Goal: Task Accomplishment & Management: Use online tool/utility

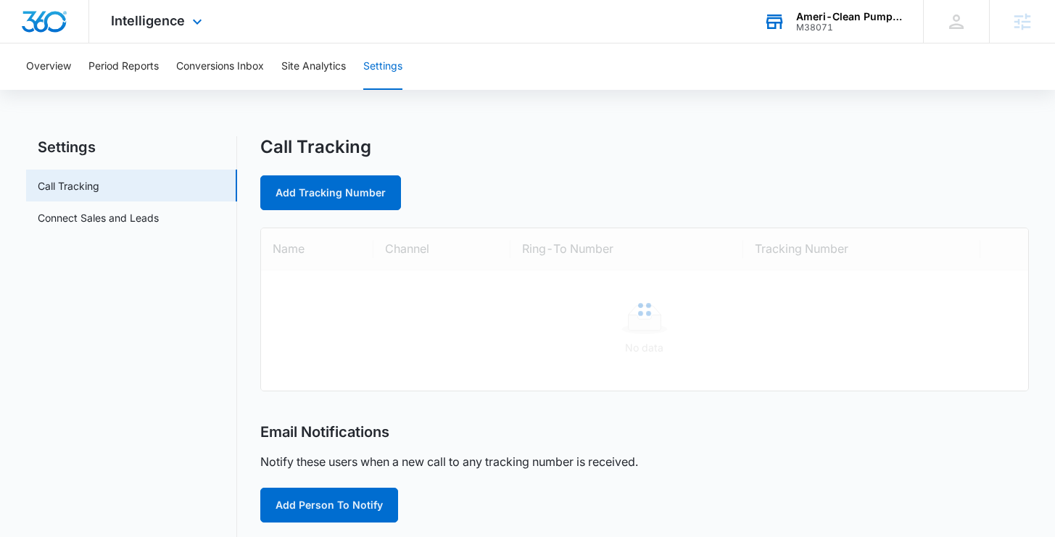
click at [791, 27] on div "Ameri-Clean Pumping, Inc. M38071 Your Accounts View All" at bounding box center [831, 21] width 181 height 43
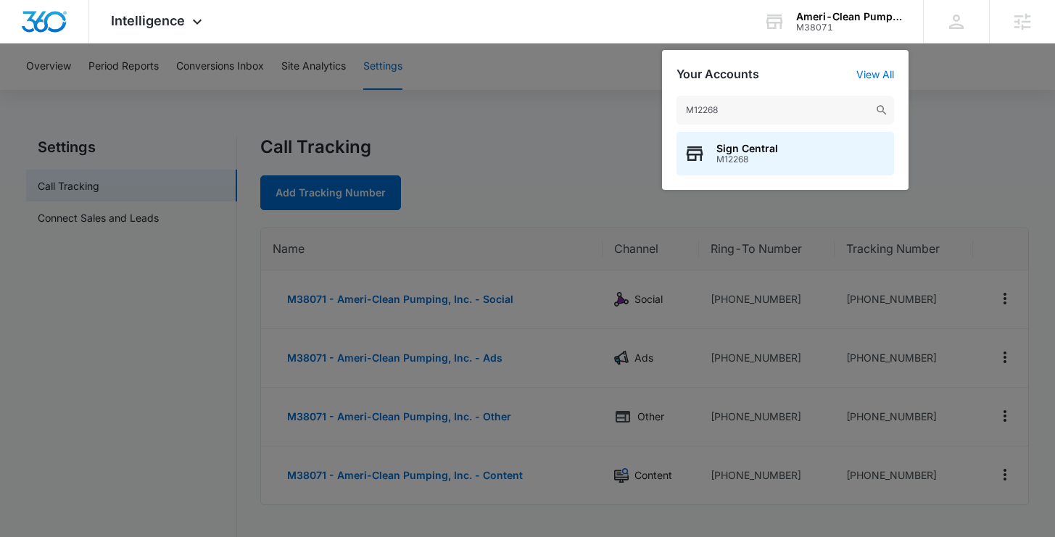
type input "M12268"
click at [753, 161] on span "M12268" at bounding box center [747, 159] width 62 height 10
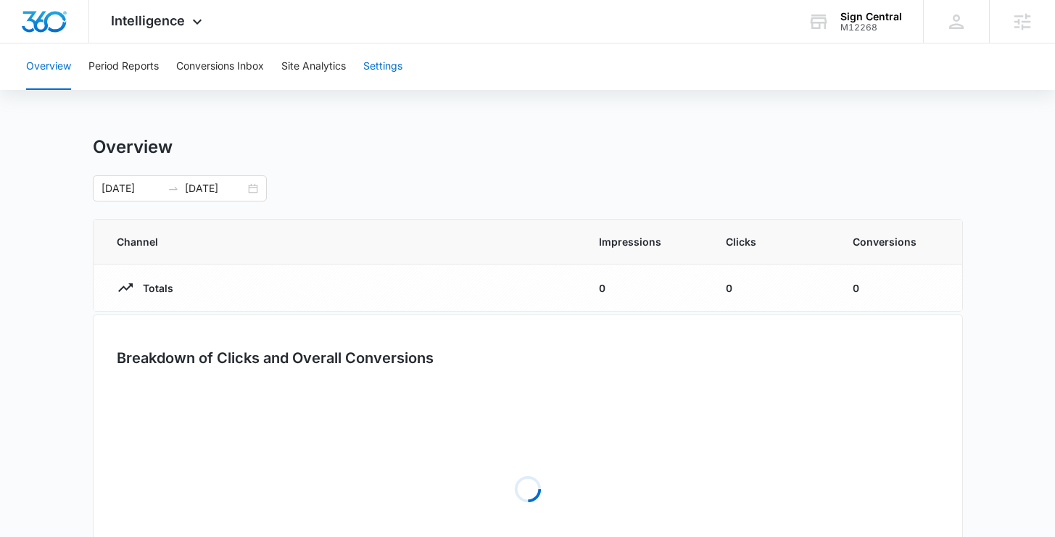
click at [402, 68] on button "Settings" at bounding box center [382, 66] width 39 height 46
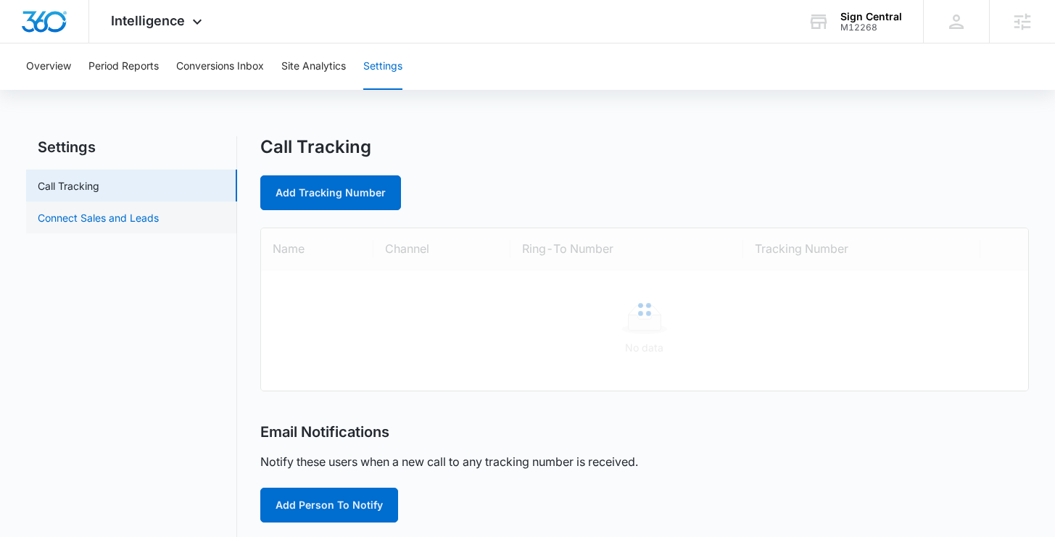
click at [159, 225] on link "Connect Sales and Leads" at bounding box center [98, 217] width 121 height 15
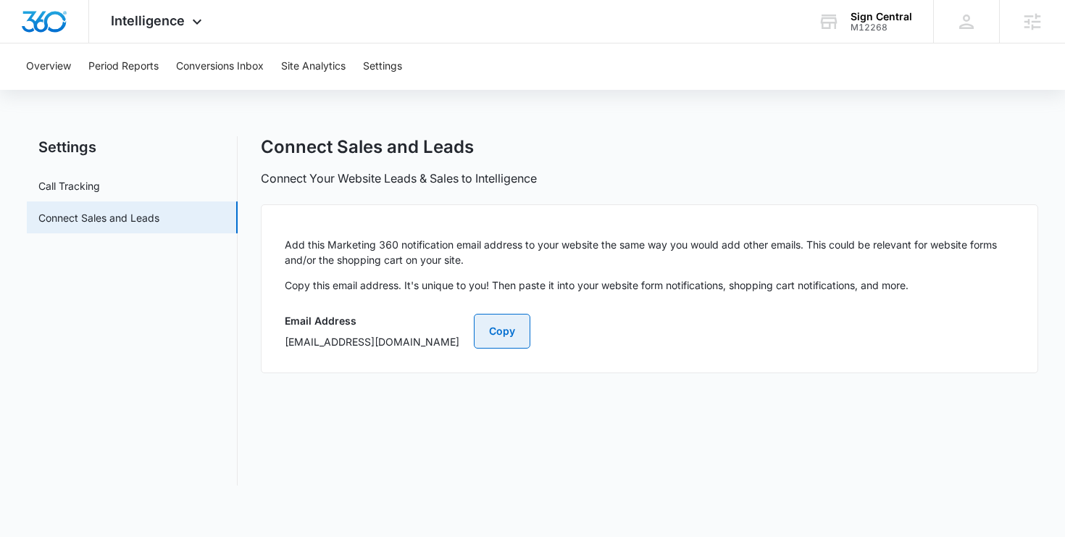
click at [531, 325] on button "Copy" at bounding box center [502, 331] width 57 height 35
click at [220, 62] on button "Conversions Inbox" at bounding box center [220, 66] width 88 height 46
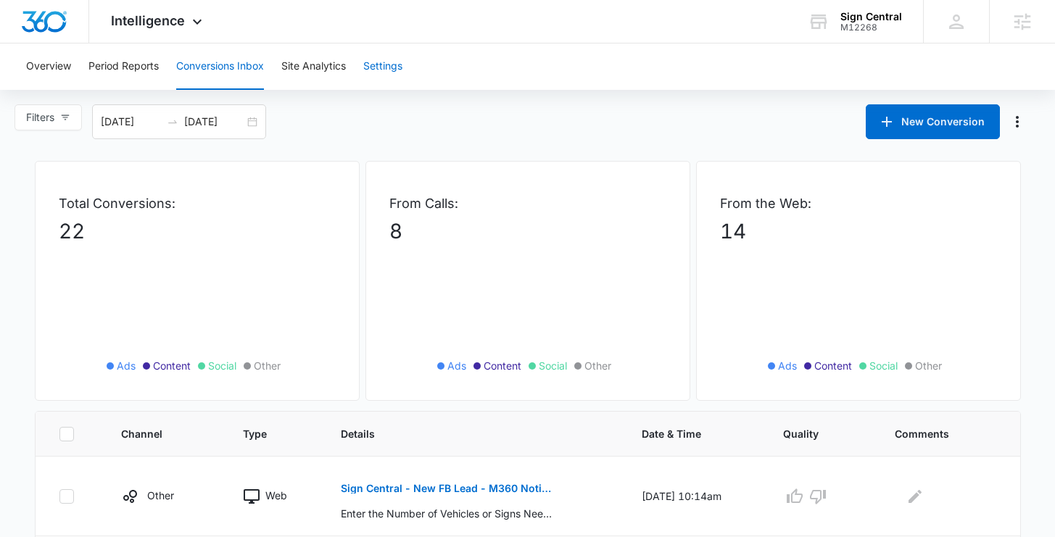
click at [375, 61] on button "Settings" at bounding box center [382, 66] width 39 height 46
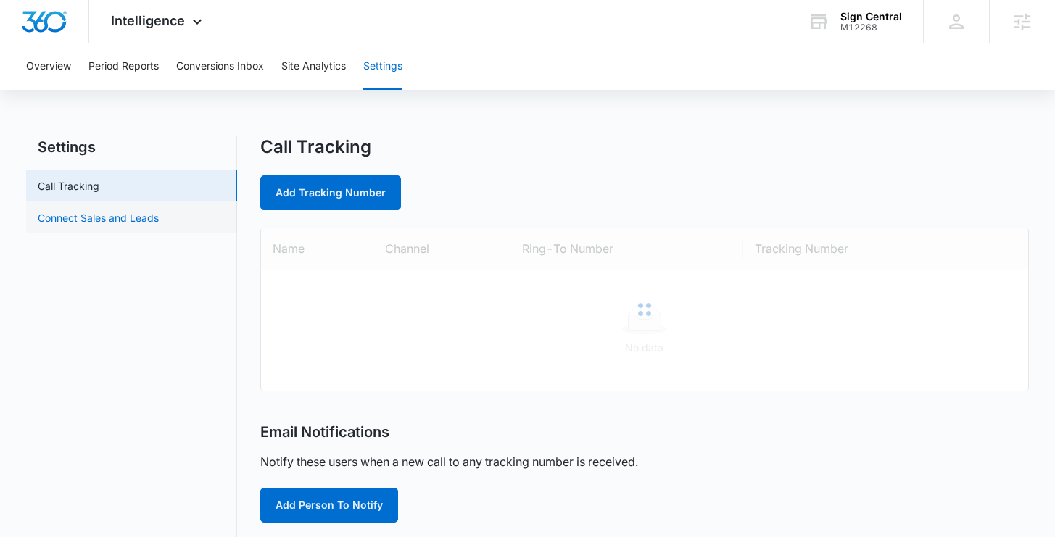
click at [100, 225] on link "Connect Sales and Leads" at bounding box center [98, 217] width 121 height 15
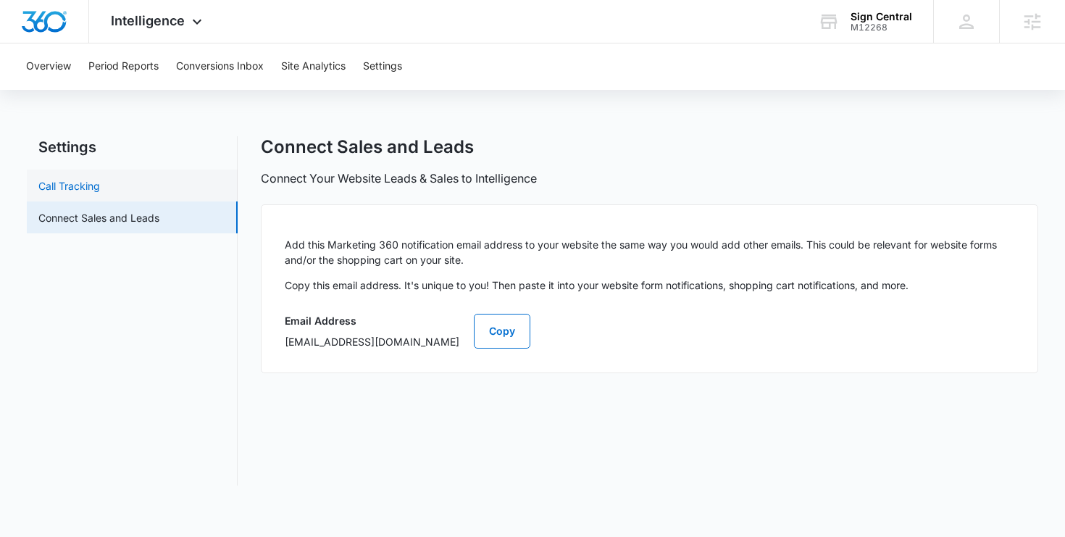
click at [100, 178] on link "Call Tracking" at bounding box center [69, 185] width 62 height 15
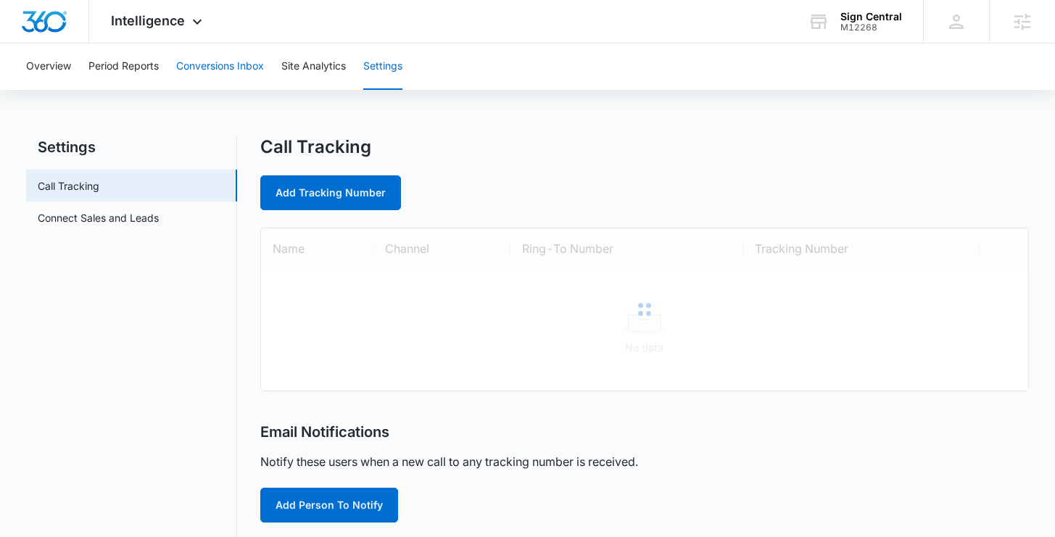
click at [227, 63] on button "Conversions Inbox" at bounding box center [220, 66] width 88 height 46
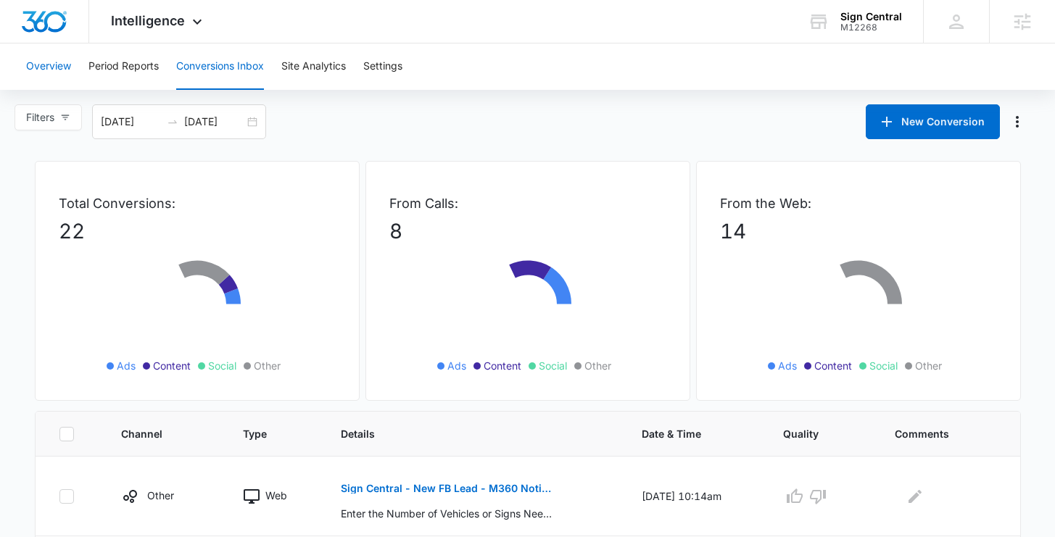
click at [26, 59] on button "Overview" at bounding box center [48, 66] width 45 height 46
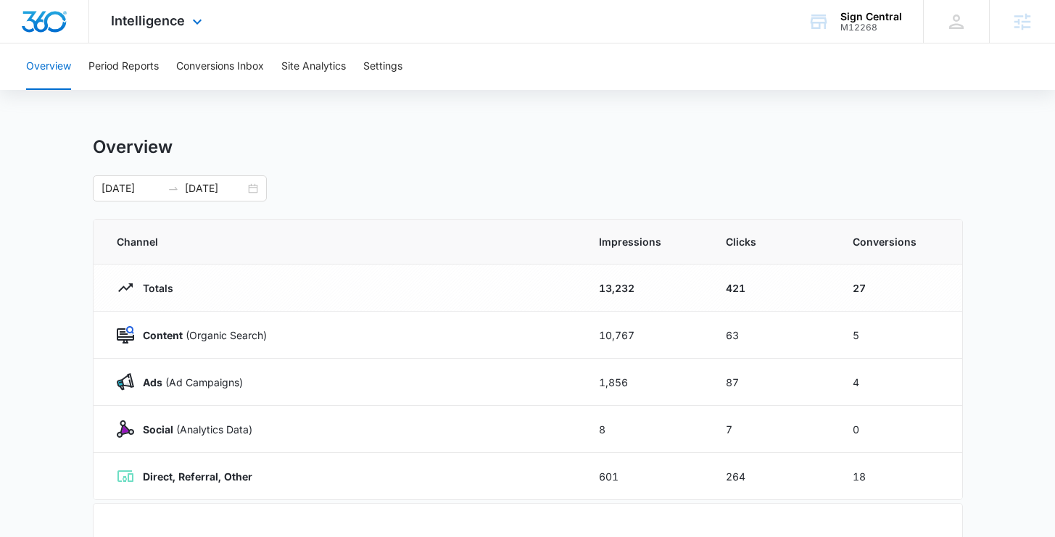
click at [181, 16] on span "Intelligence" at bounding box center [148, 20] width 74 height 15
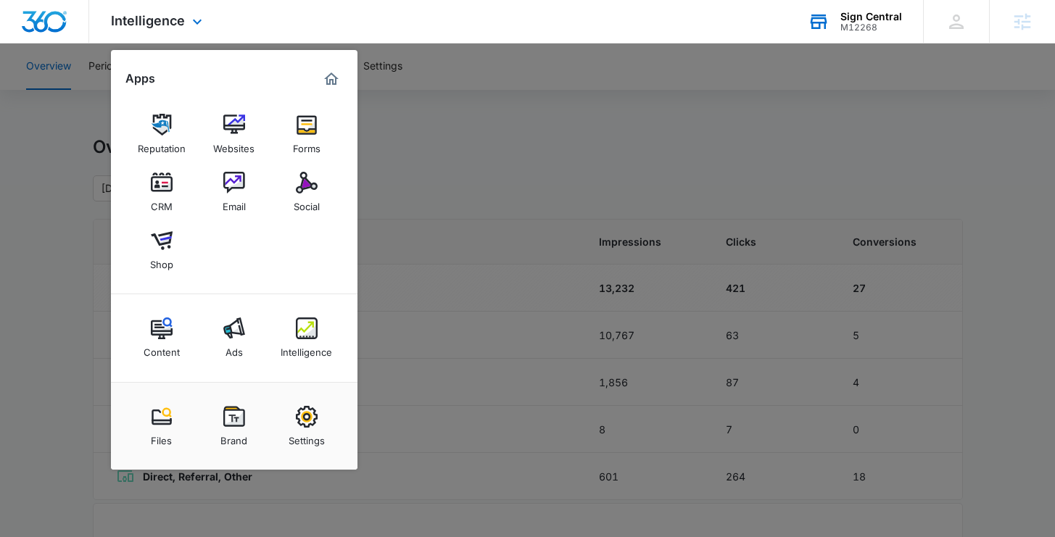
click at [857, 31] on div "M12268" at bounding box center [871, 27] width 62 height 10
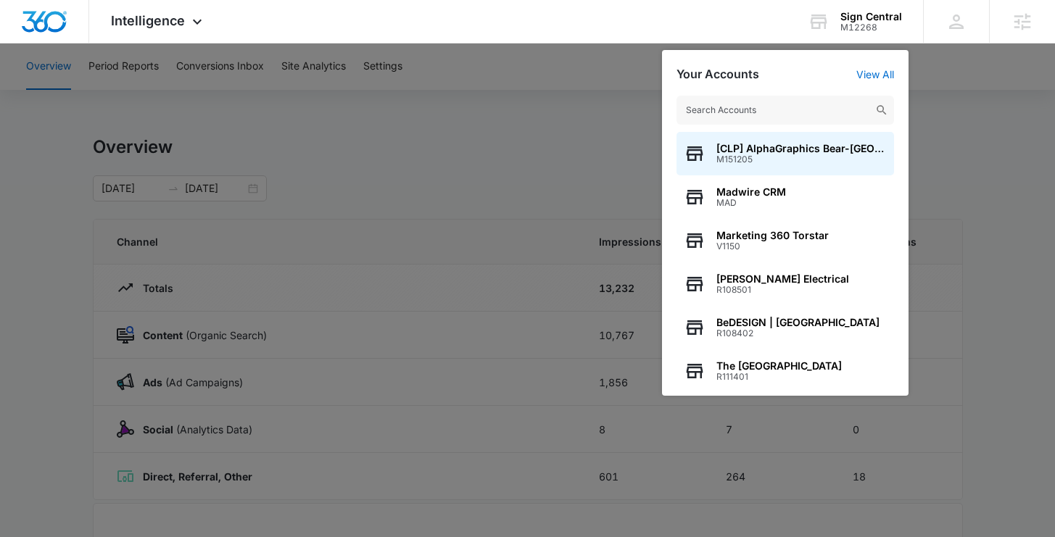
click at [525, 125] on div at bounding box center [527, 268] width 1055 height 537
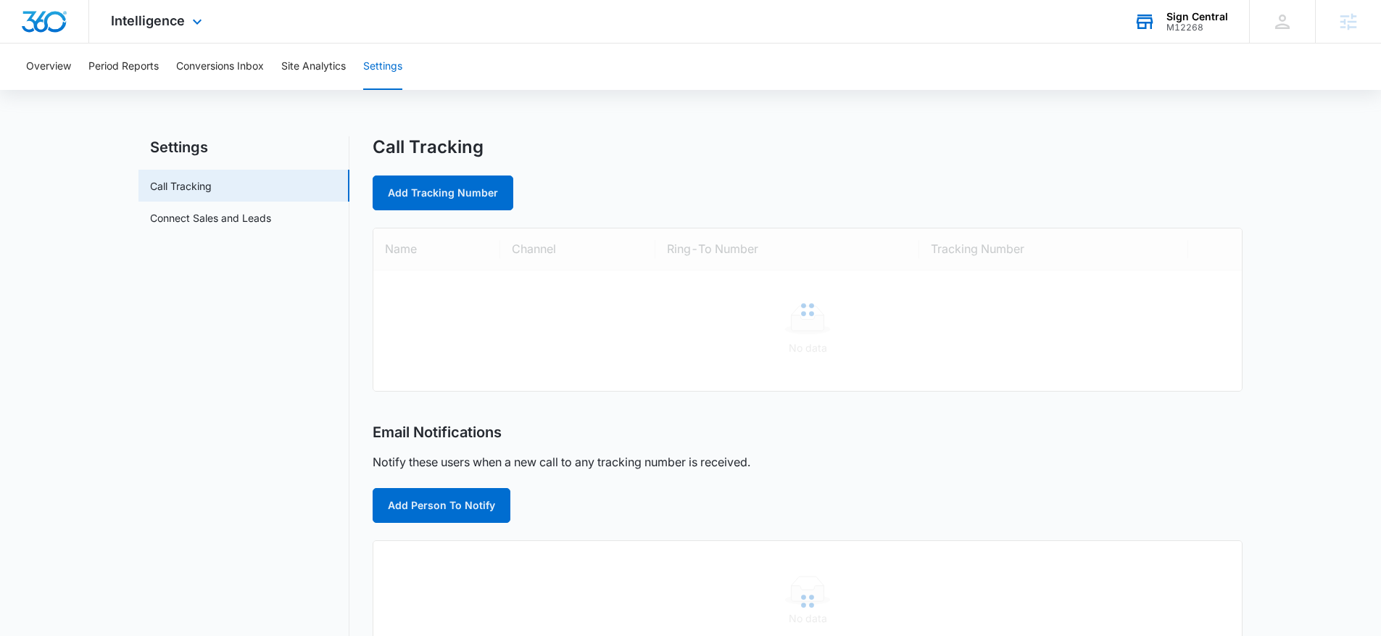
click at [1197, 22] on div "M12268" at bounding box center [1197, 27] width 62 height 10
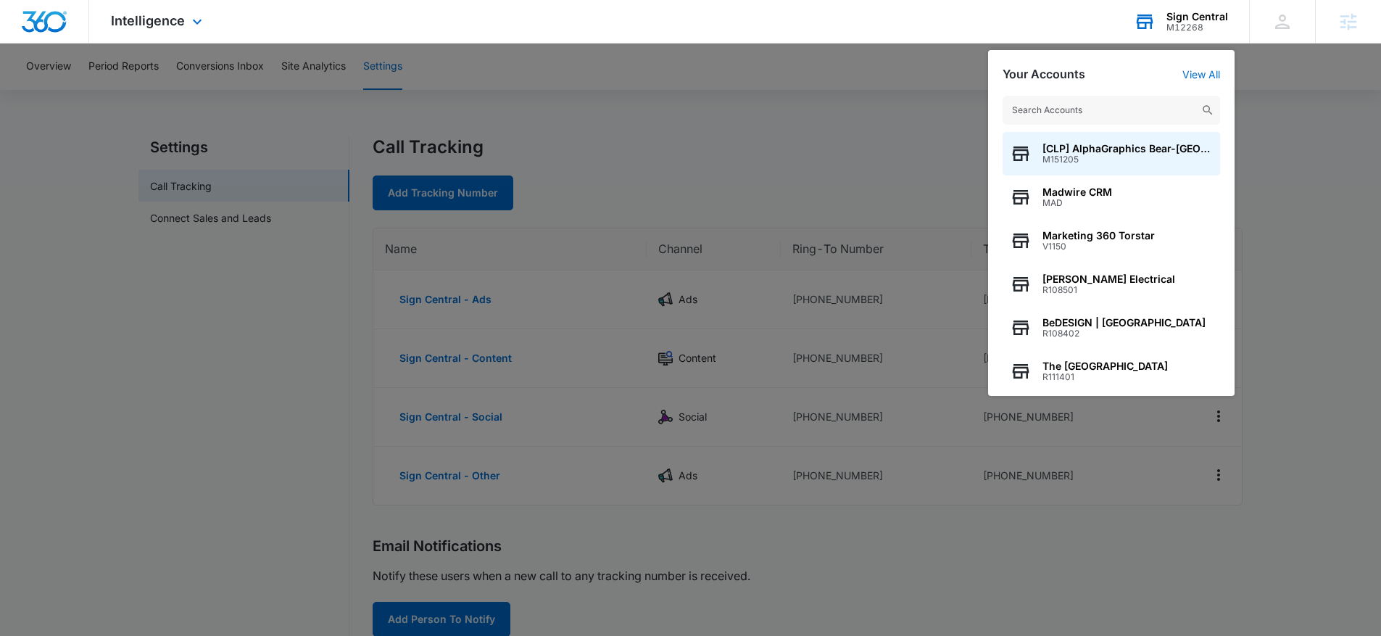
click at [1134, 101] on input "text" at bounding box center [1110, 110] width 217 height 29
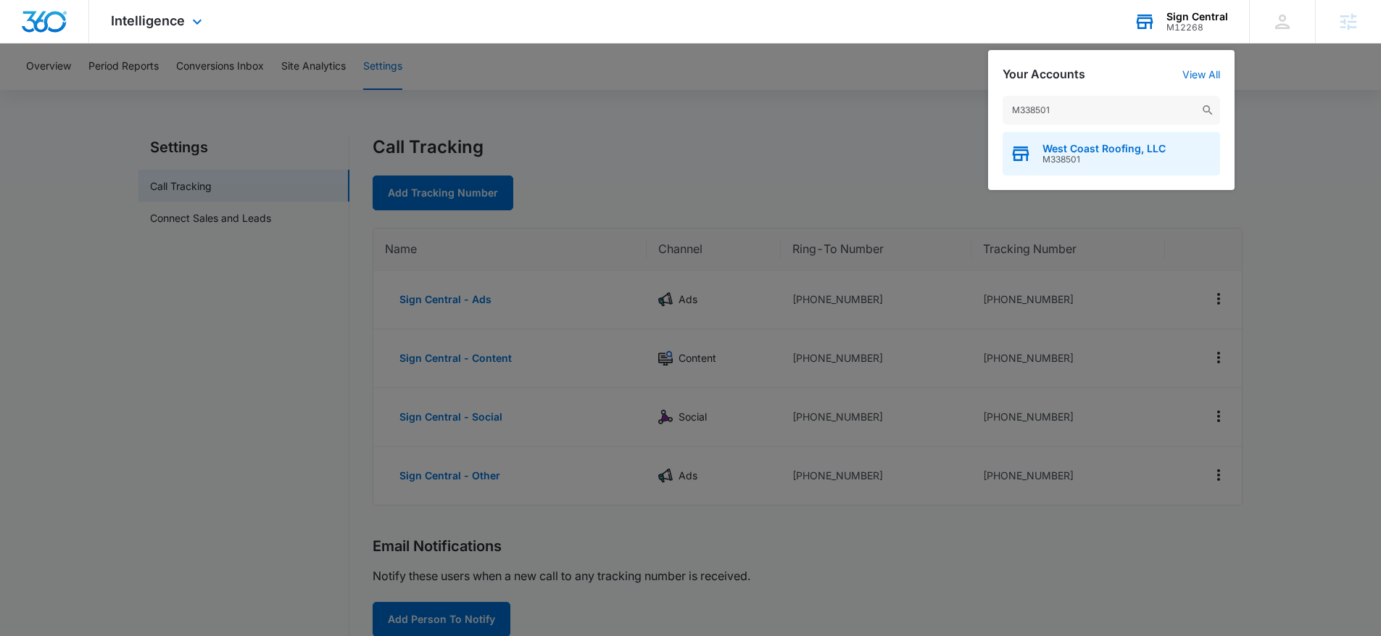
type input "M338501"
click at [1053, 152] on span "West Coast Roofing, LLC" at bounding box center [1103, 149] width 123 height 12
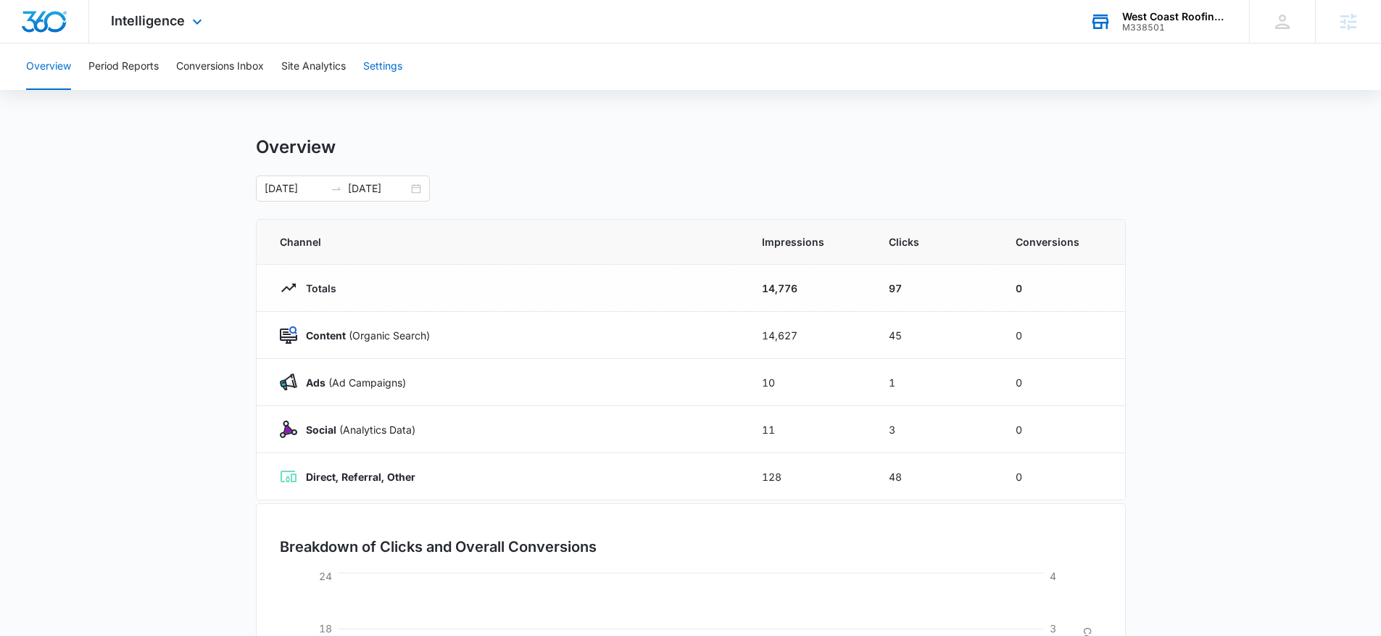
click at [401, 73] on button "Settings" at bounding box center [382, 66] width 39 height 46
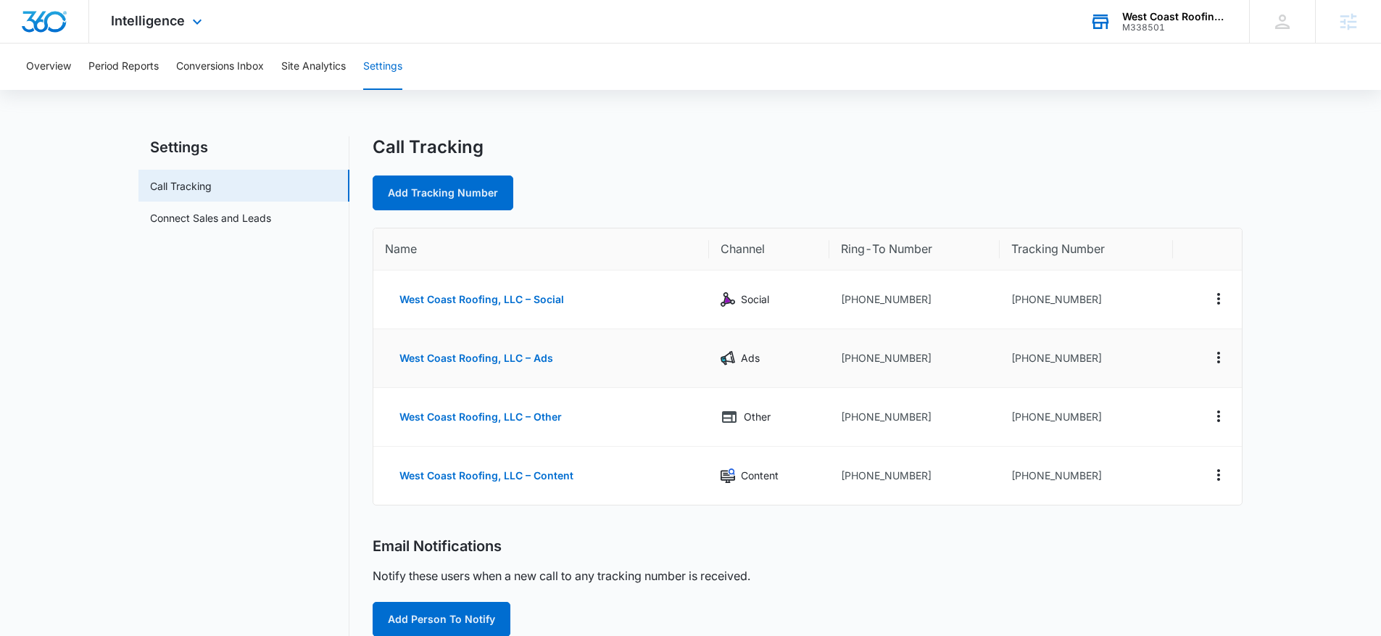
click at [1099, 350] on td "+15202214106" at bounding box center [1086, 358] width 173 height 59
click at [1158, 22] on div "M338501" at bounding box center [1175, 27] width 106 height 10
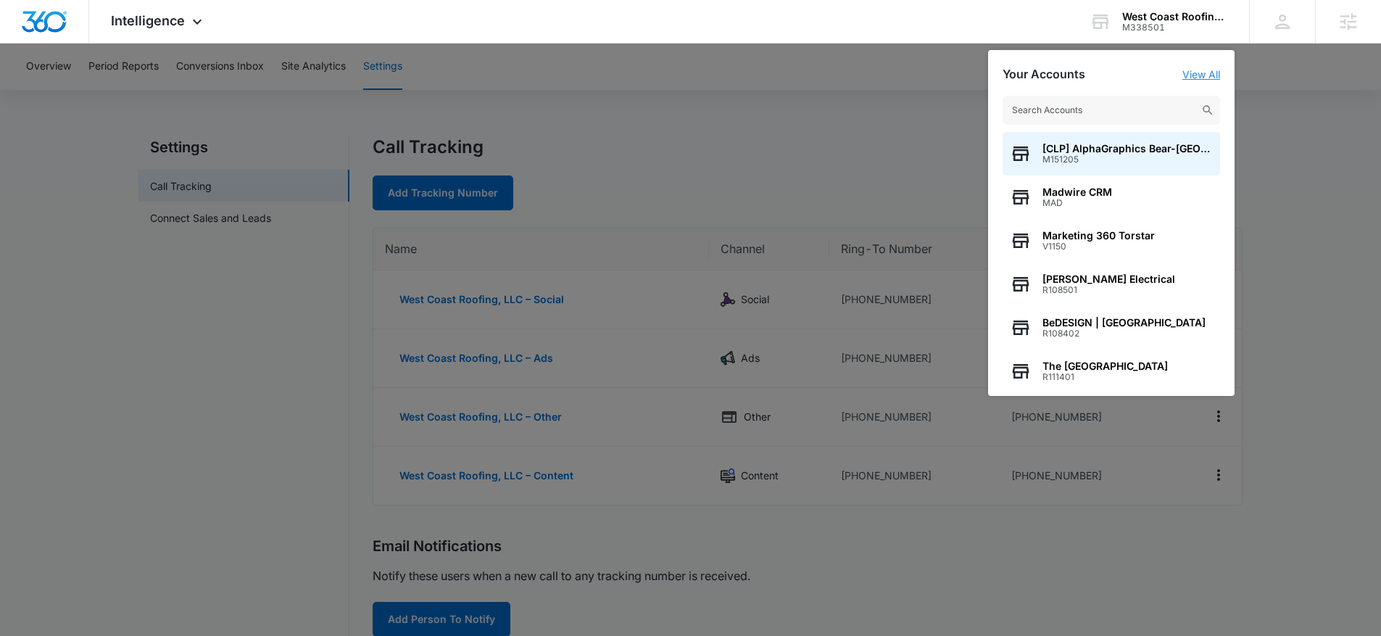
click at [1213, 78] on link "View All" at bounding box center [1201, 74] width 38 height 12
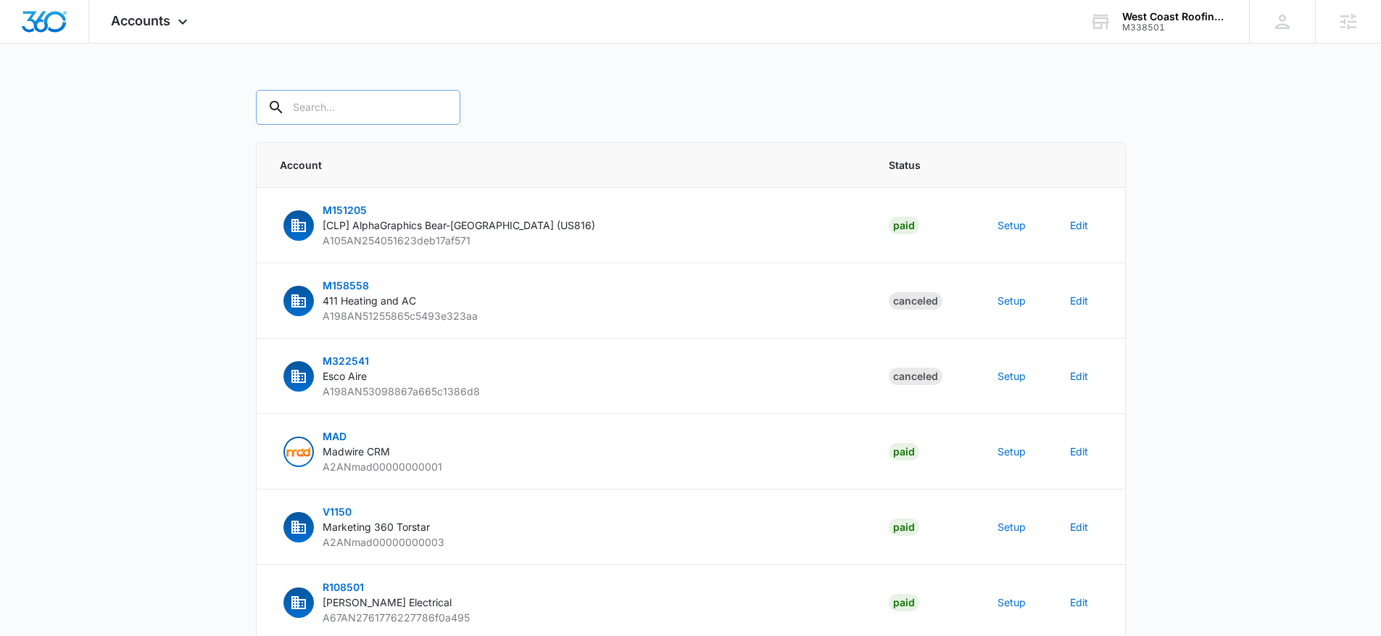
click at [320, 99] on input "text" at bounding box center [358, 107] width 204 height 35
paste input "M338501"
type input "M338501"
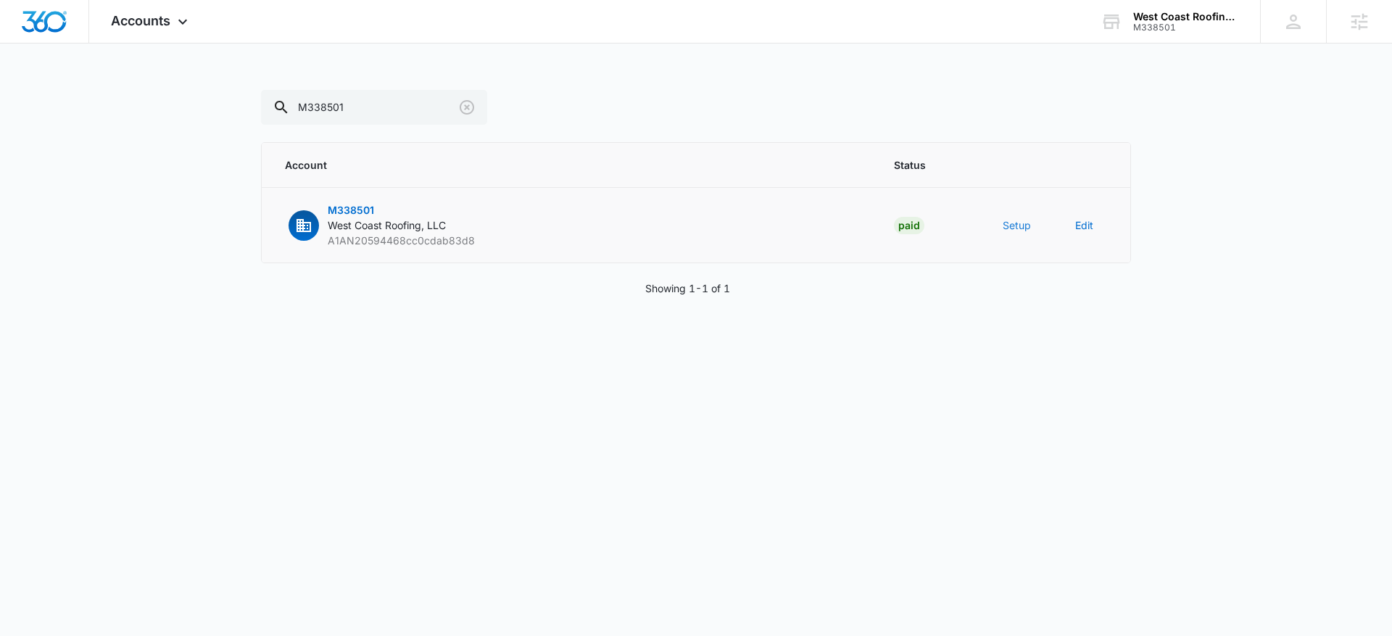
click at [1015, 230] on button "Setup" at bounding box center [1016, 224] width 28 height 15
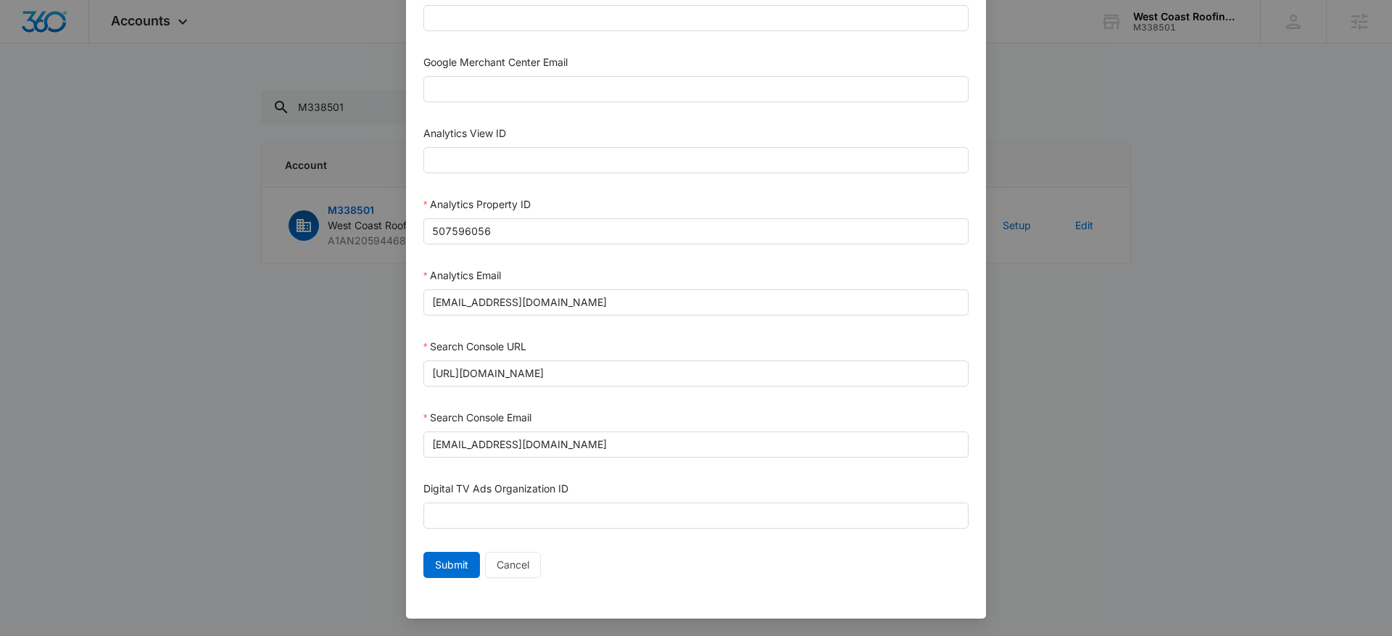
click at [1046, 299] on div "Setup Account Bing Ad Account ID Bing Ad Account Email LinkedIn Ad Account ID L…" at bounding box center [696, 318] width 1392 height 636
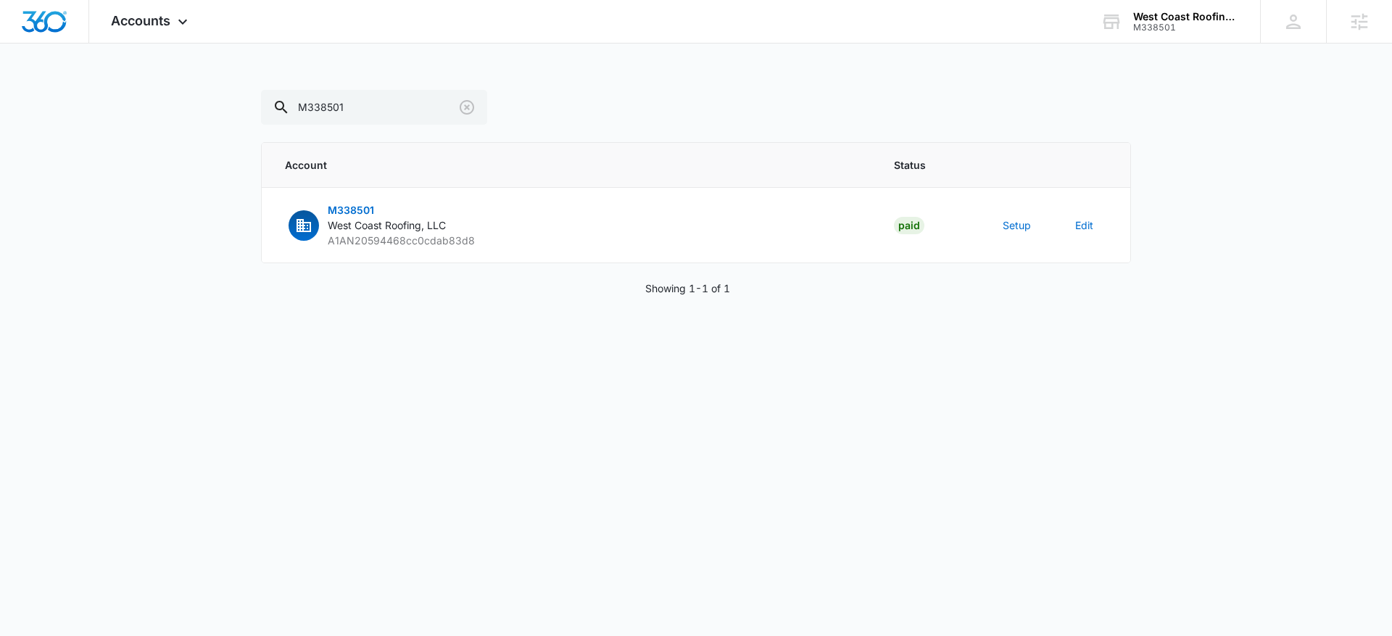
scroll to position [642, 0]
click at [1008, 230] on button "Setup" at bounding box center [1016, 224] width 28 height 15
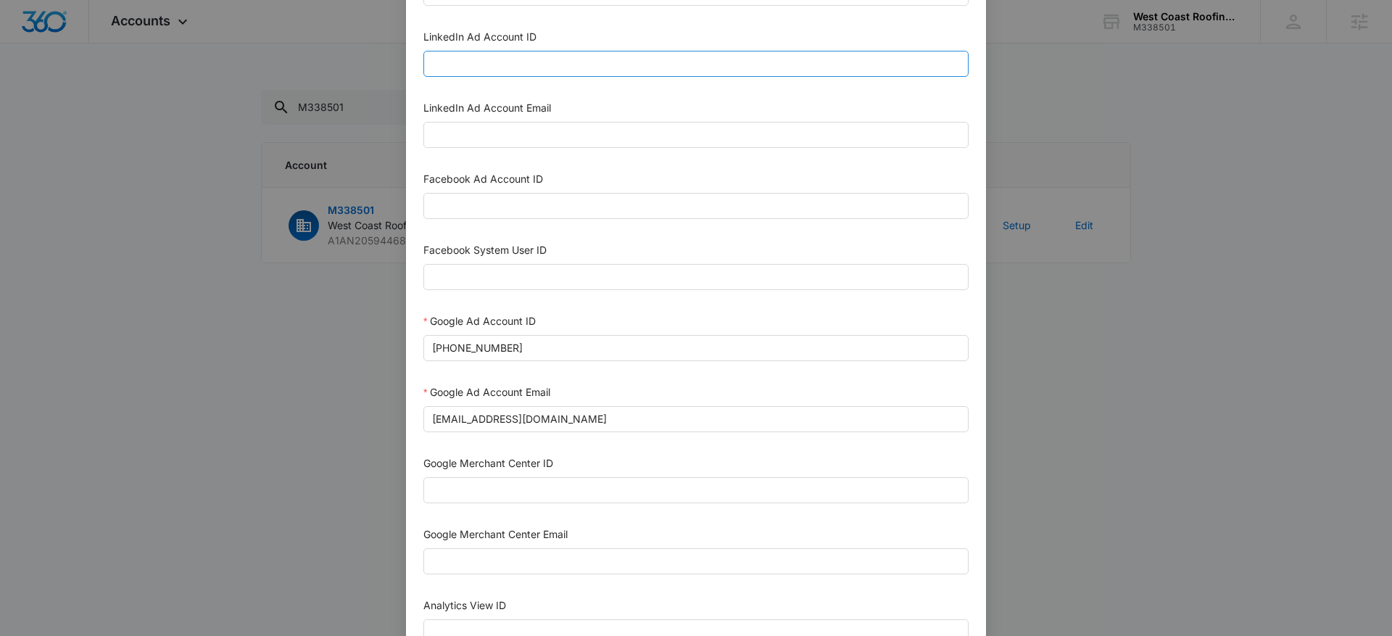
scroll to position [489, 0]
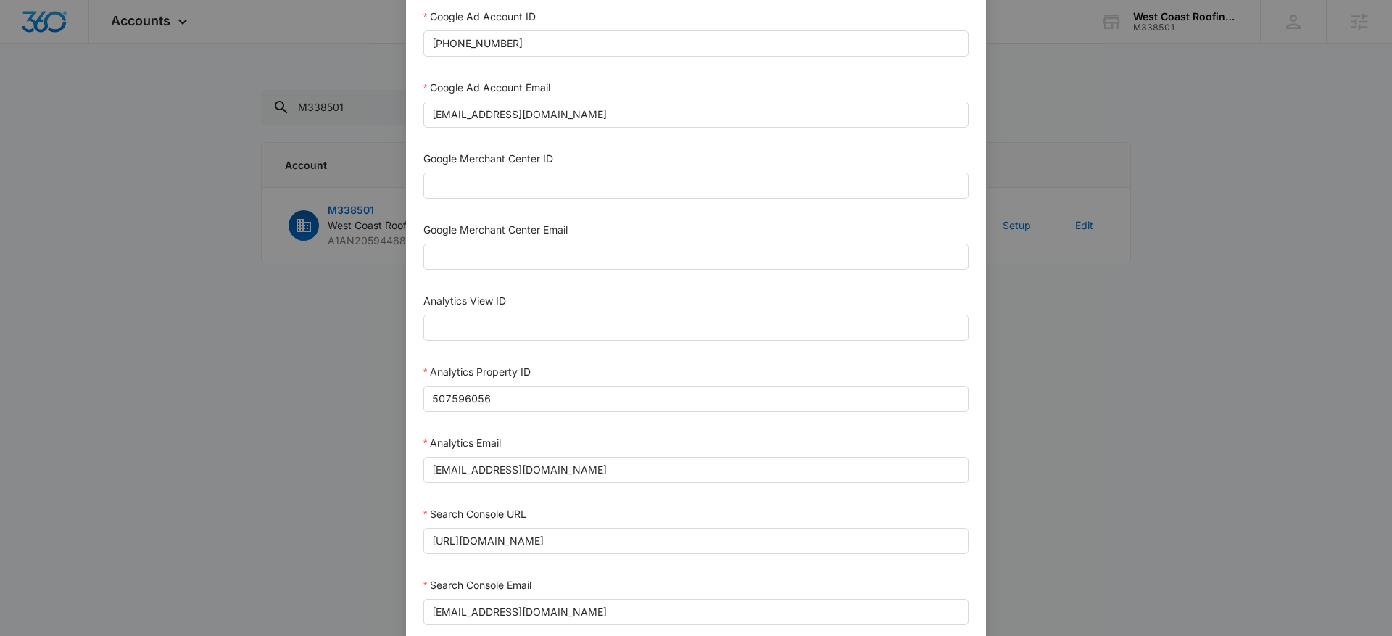
click at [1174, 255] on div "Setup Account Bing Ad Account ID Bing Ad Account Email LinkedIn Ad Account ID L…" at bounding box center [696, 318] width 1392 height 636
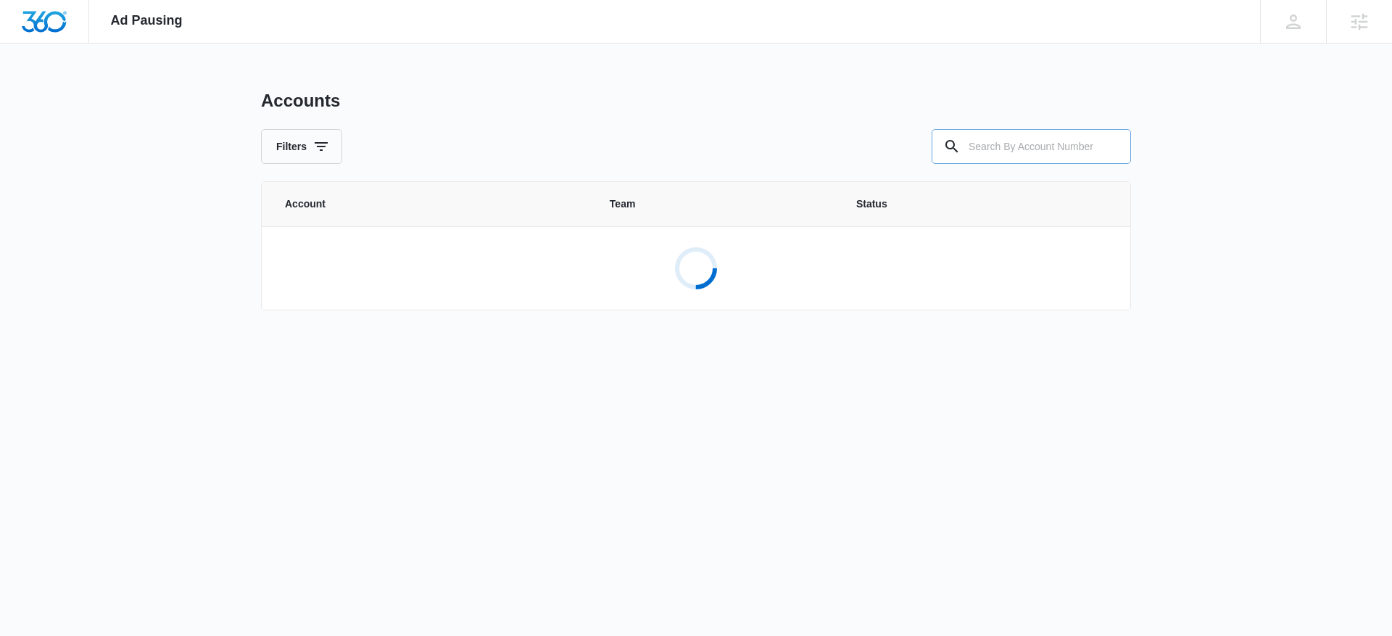
click at [998, 157] on input "text" at bounding box center [1030, 146] width 199 height 35
paste input "[PHONE_NUMBER]"
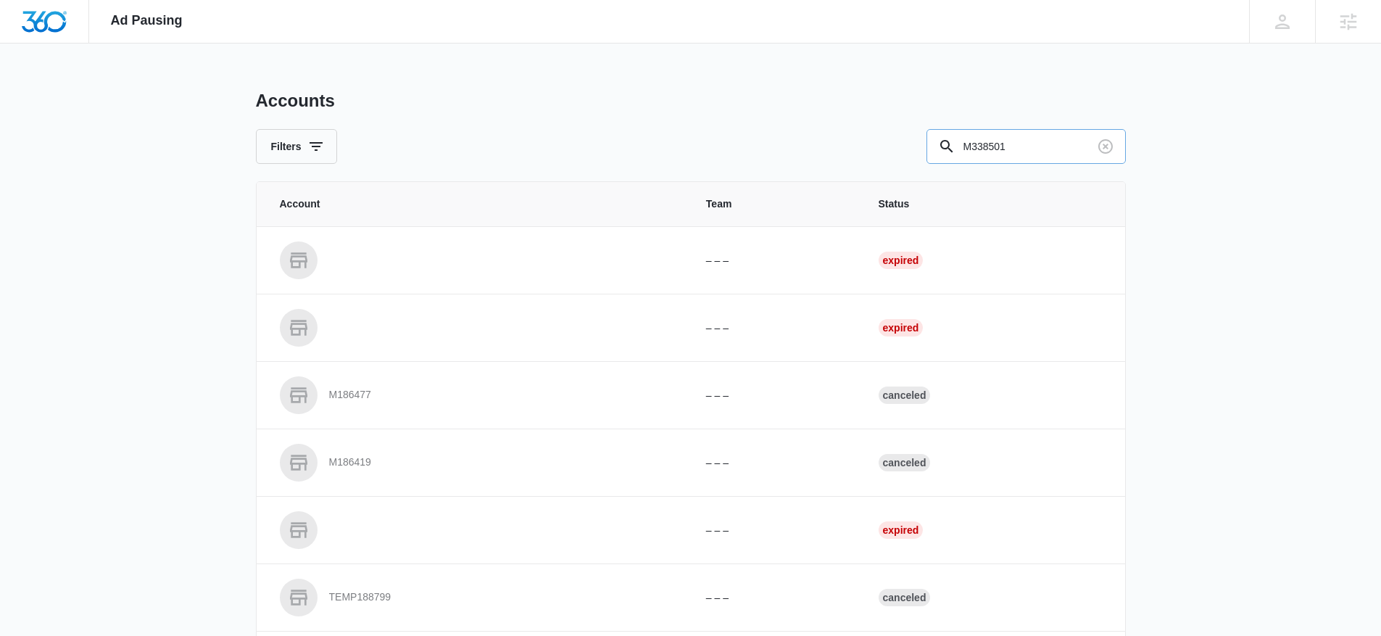
type input "M338501"
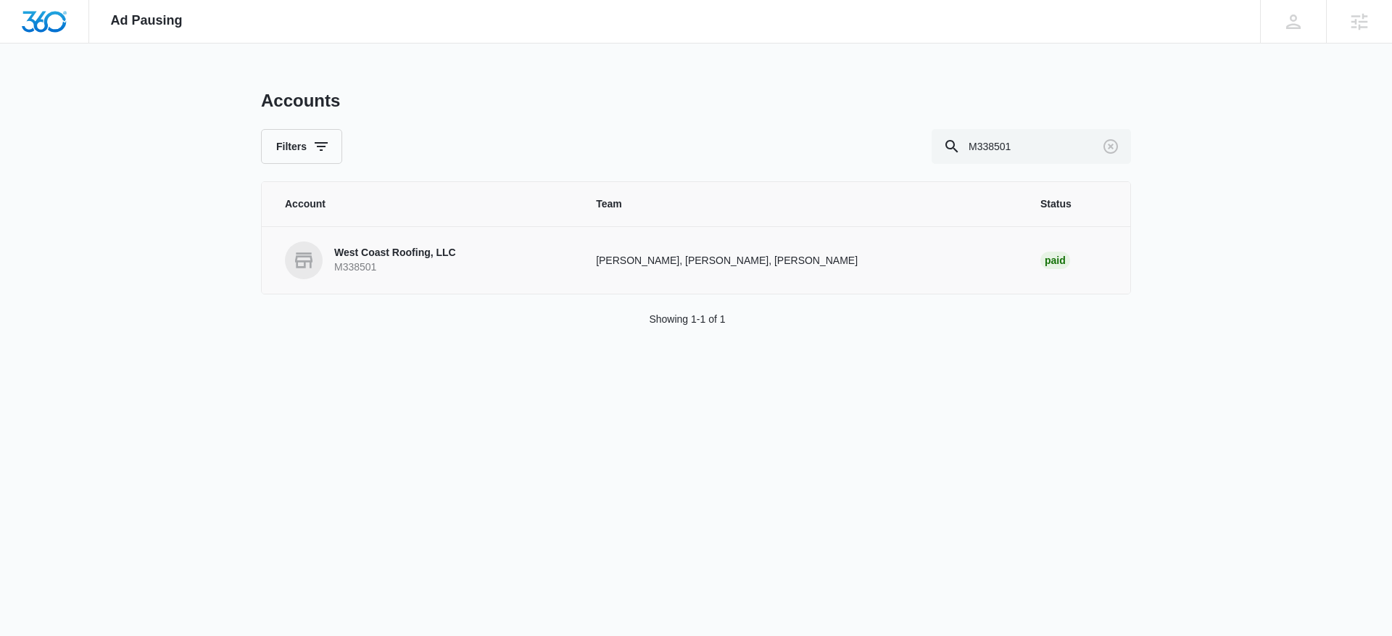
click at [404, 257] on p "West Coast Roofing, LLC" at bounding box center [395, 253] width 122 height 14
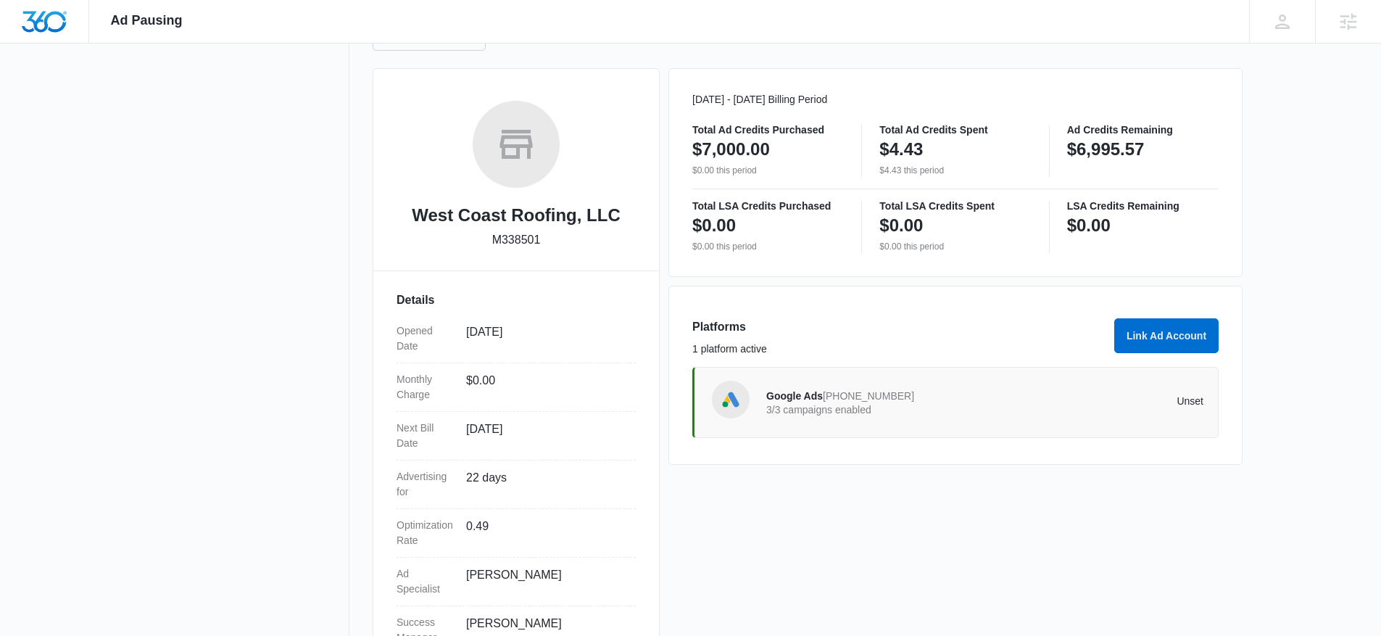
scroll to position [147, 0]
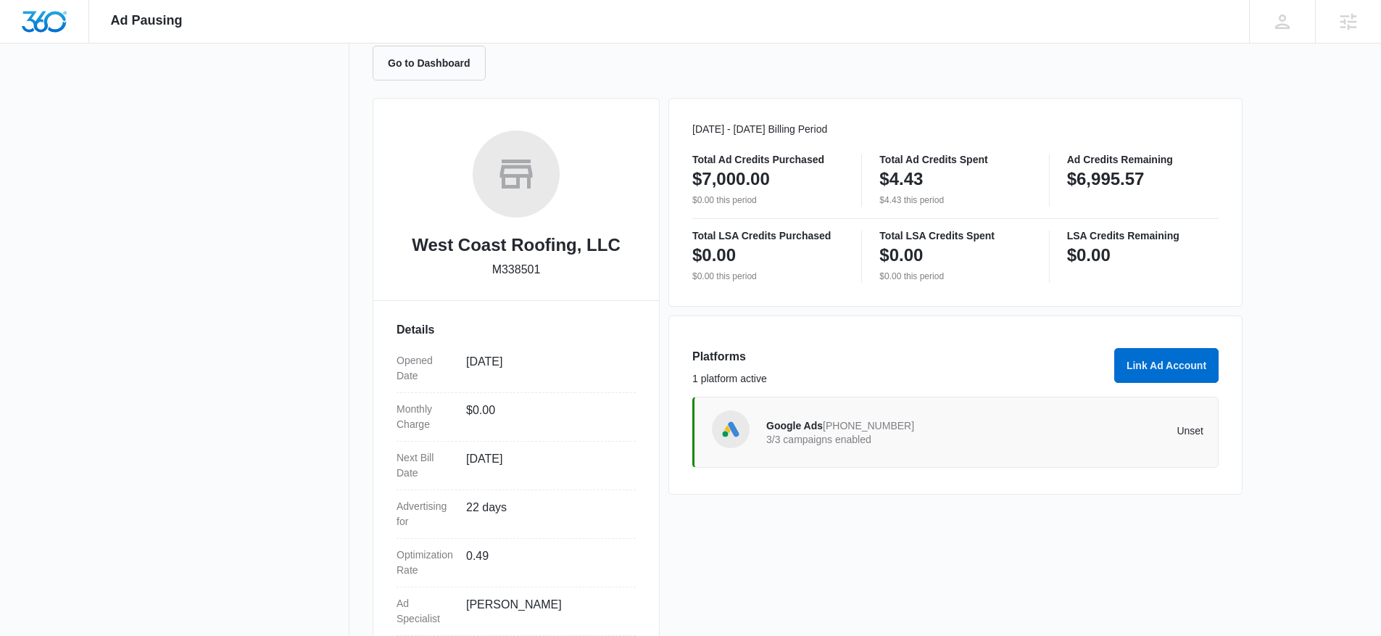
click at [1144, 343] on div "Platforms 1 platform active Link Ad Account Google Ads [PHONE_NUMBER] 3/3 campa…" at bounding box center [955, 404] width 574 height 179
click at [1145, 354] on button "Link Ad Account" at bounding box center [1166, 365] width 104 height 35
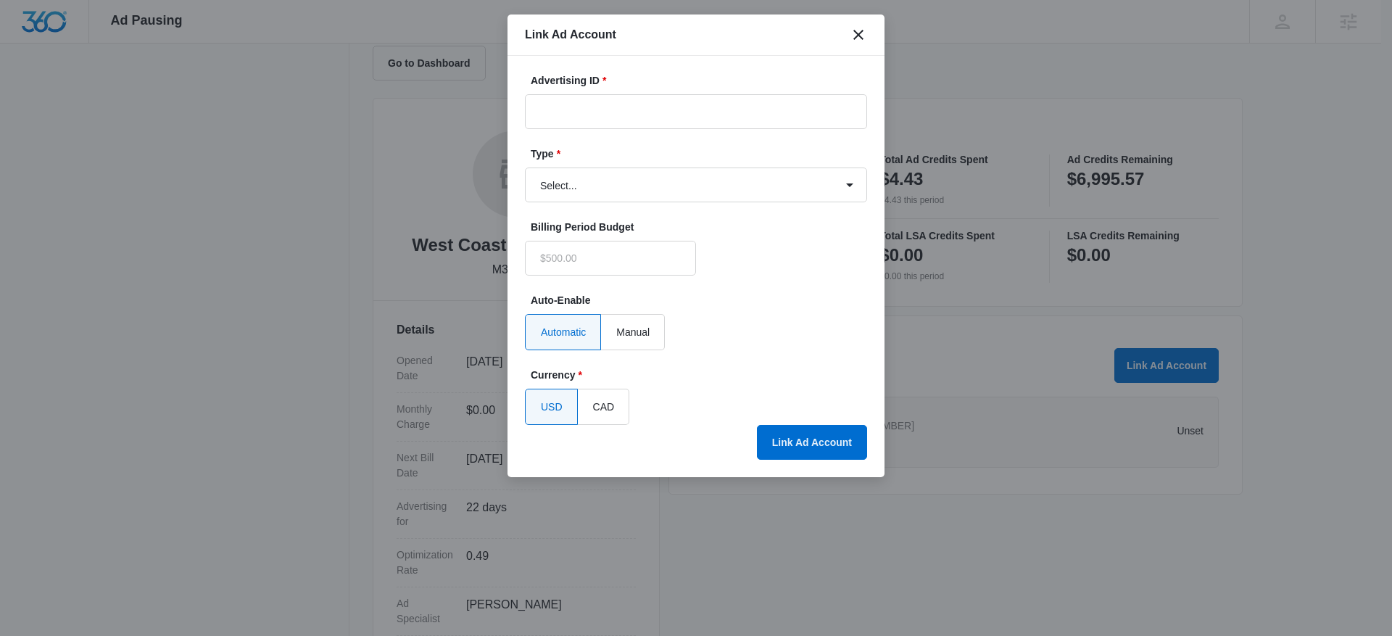
type input "$0.00"
click at [642, 104] on input "Advertising ID *" at bounding box center [696, 111] width 342 height 35
paste input "146-478-9031"
type input "146-478-9031"
click at [582, 179] on select "Select... Bing Ads Facebook Ads Google Ads" at bounding box center [696, 184] width 342 height 35
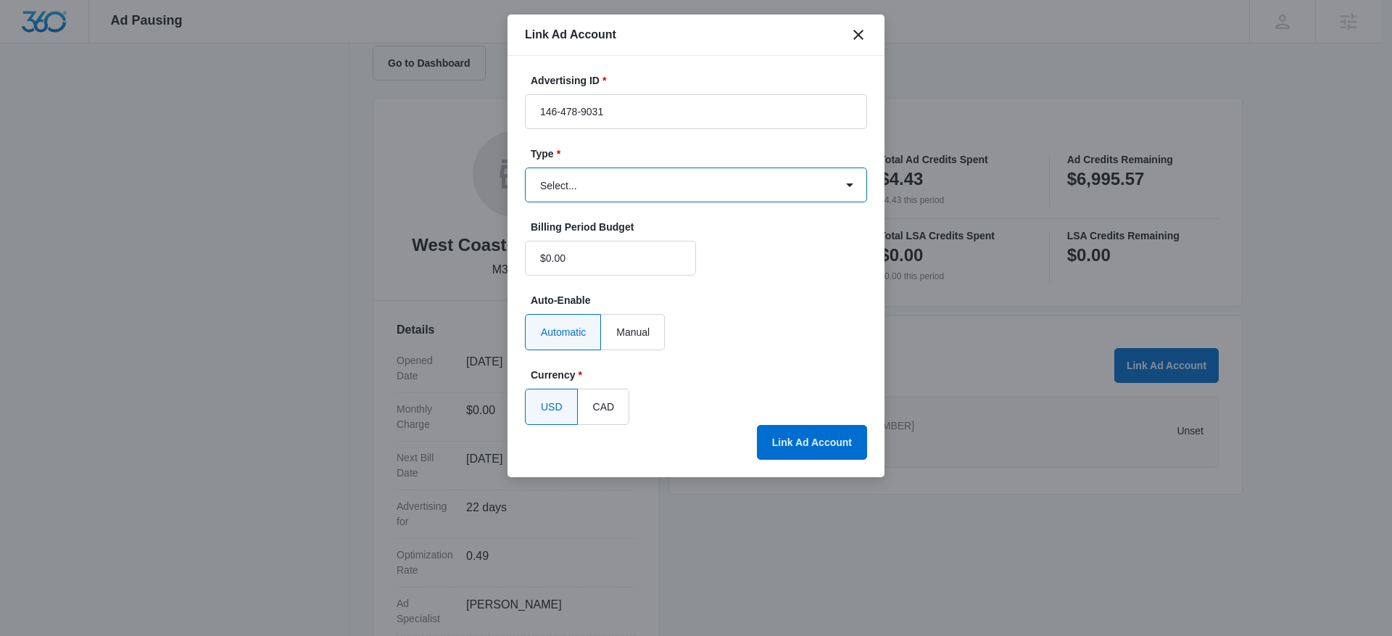
select select "google"
click at [525, 167] on select "Select... Bing Ads Facebook Ads Google Ads" at bounding box center [696, 184] width 342 height 35
click at [806, 306] on label "Auto-Enable" at bounding box center [702, 300] width 342 height 15
click at [782, 439] on button "Link Ad Account" at bounding box center [812, 442] width 110 height 35
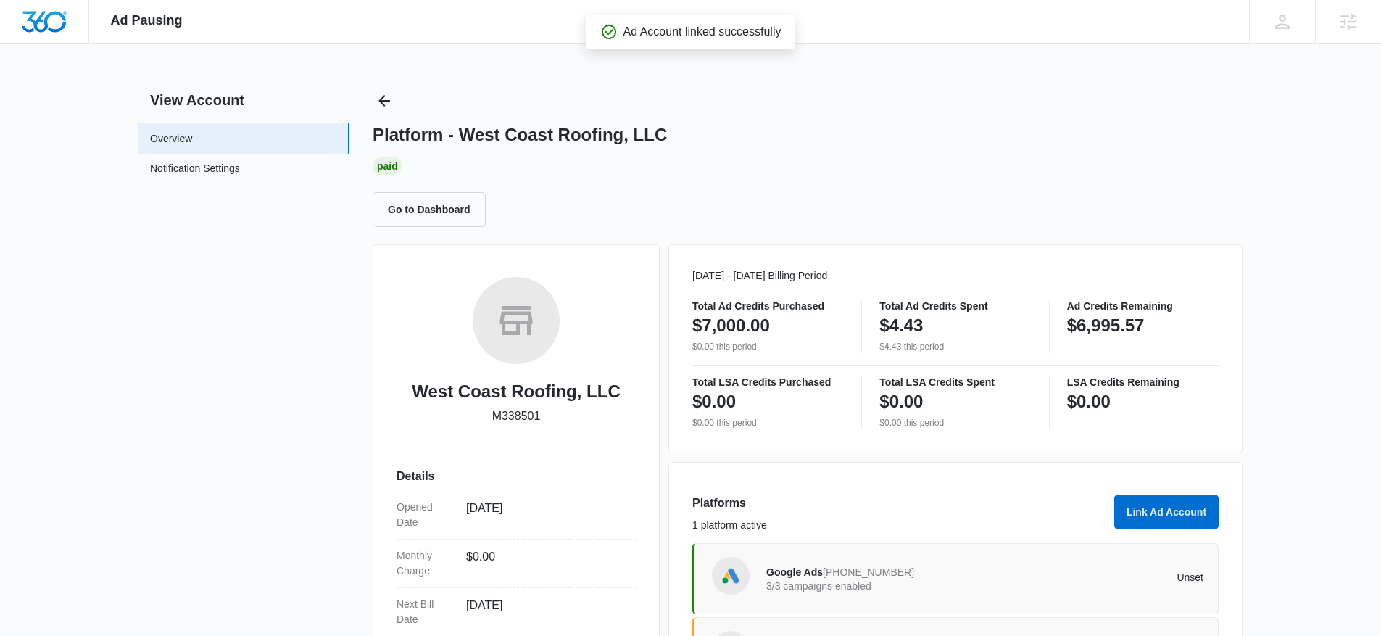
scroll to position [0, 0]
click at [381, 99] on icon "Back" at bounding box center [384, 102] width 12 height 12
